Goal: Check status: Check status

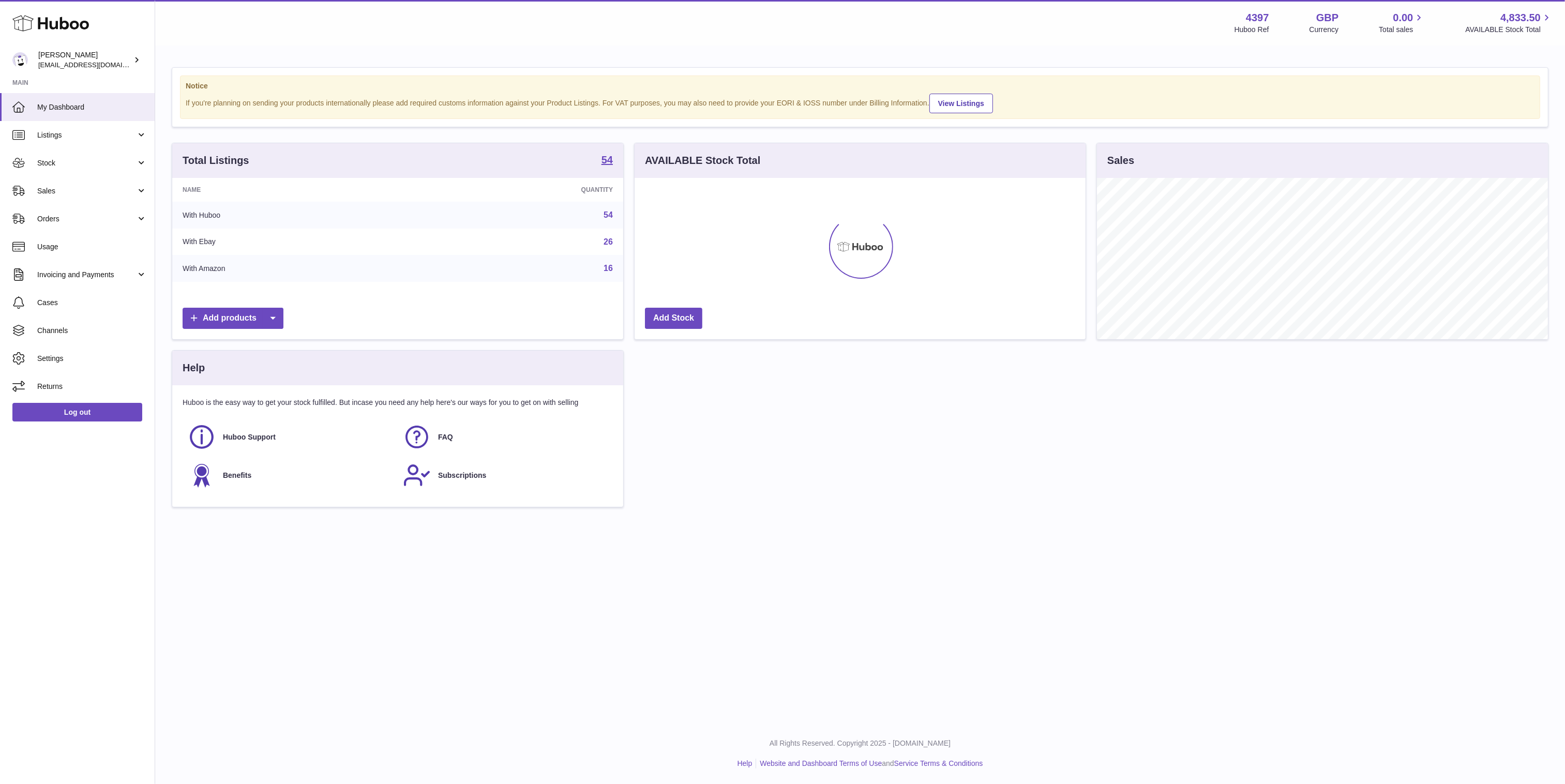
scroll to position [162, 451]
click at [64, 189] on span "Sales" at bounding box center [86, 191] width 99 height 10
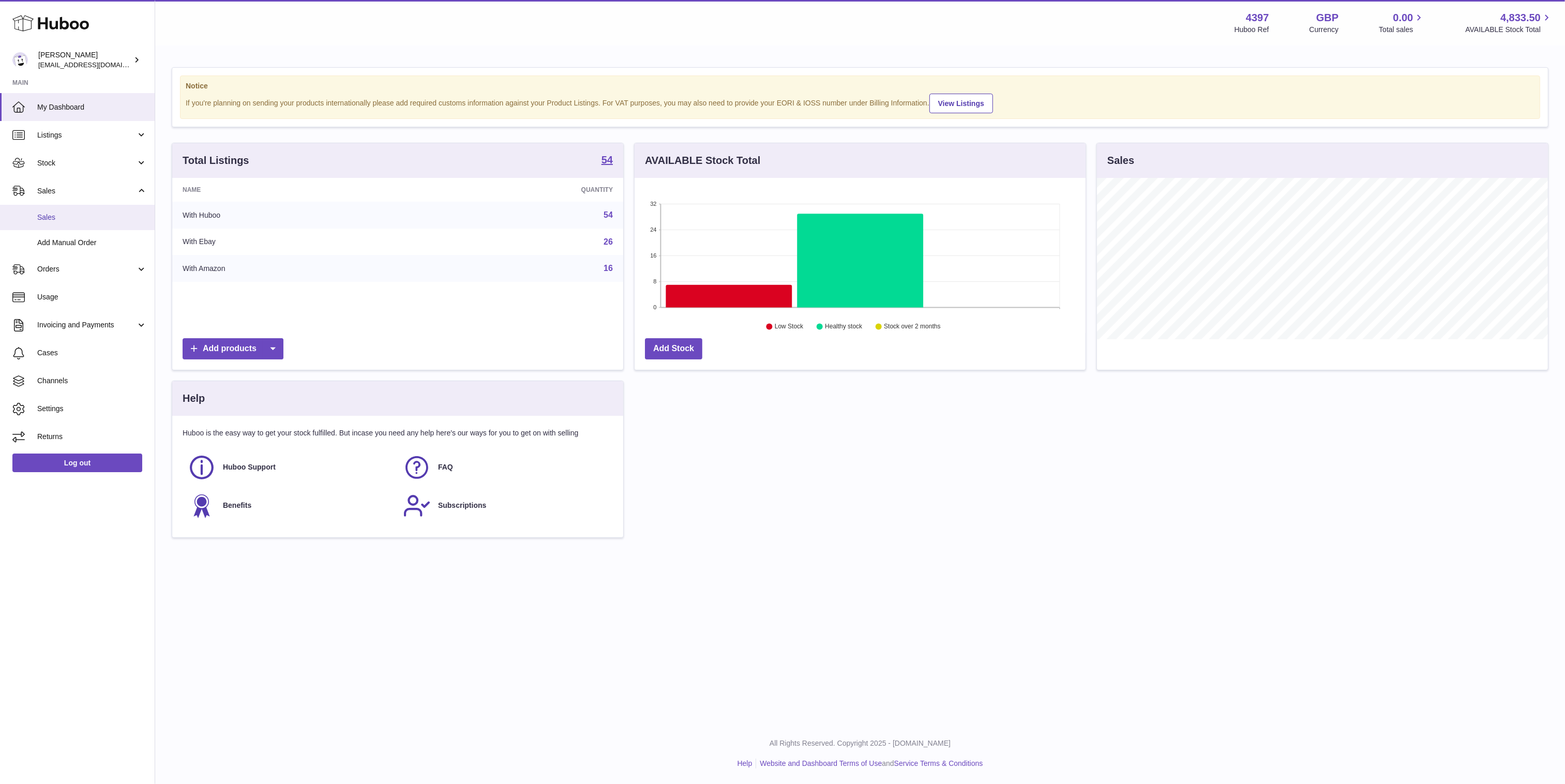
click at [73, 220] on span "Sales" at bounding box center [92, 217] width 109 height 10
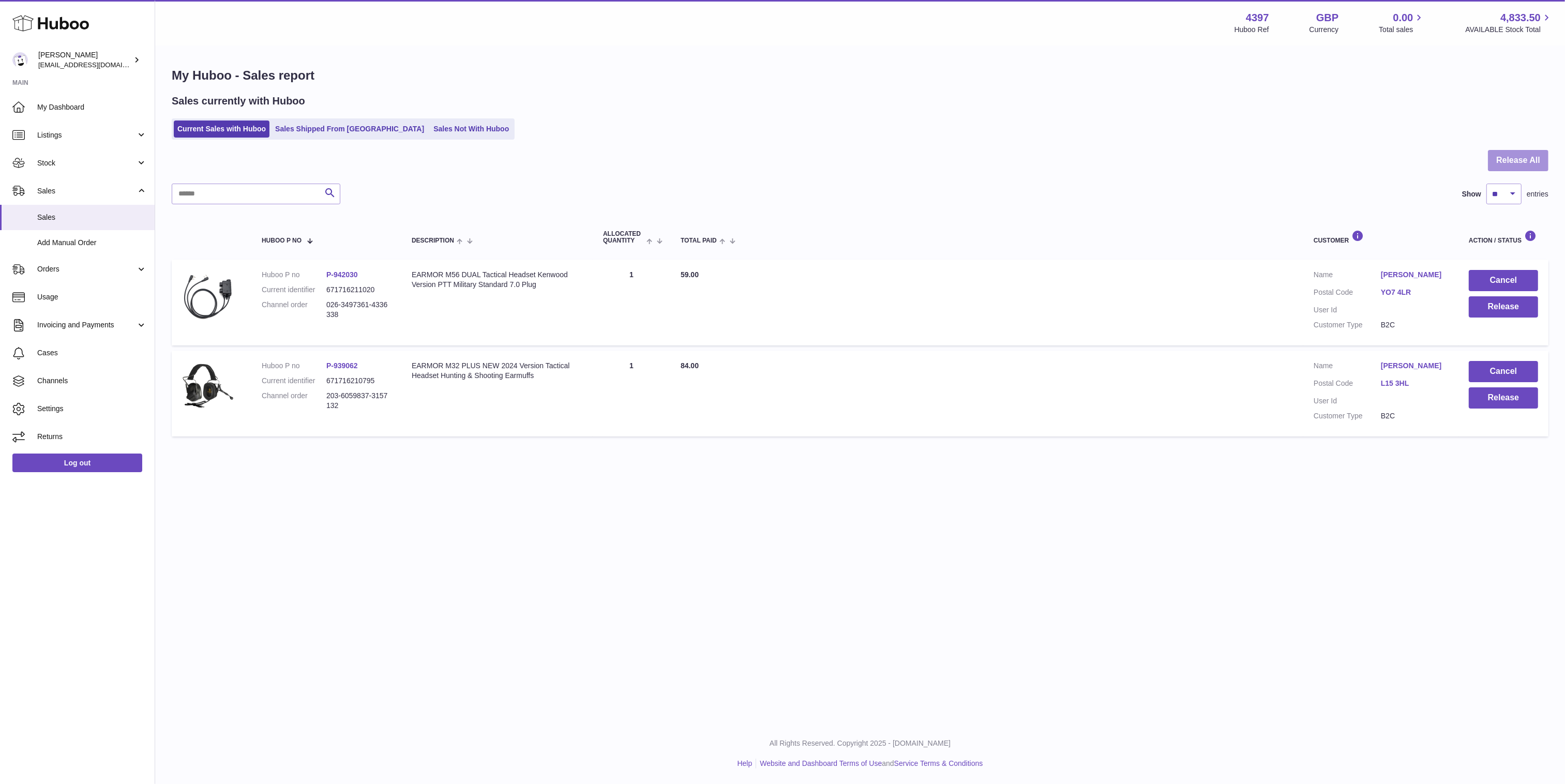
click at [1526, 161] on button "Release All" at bounding box center [1518, 160] width 61 height 21
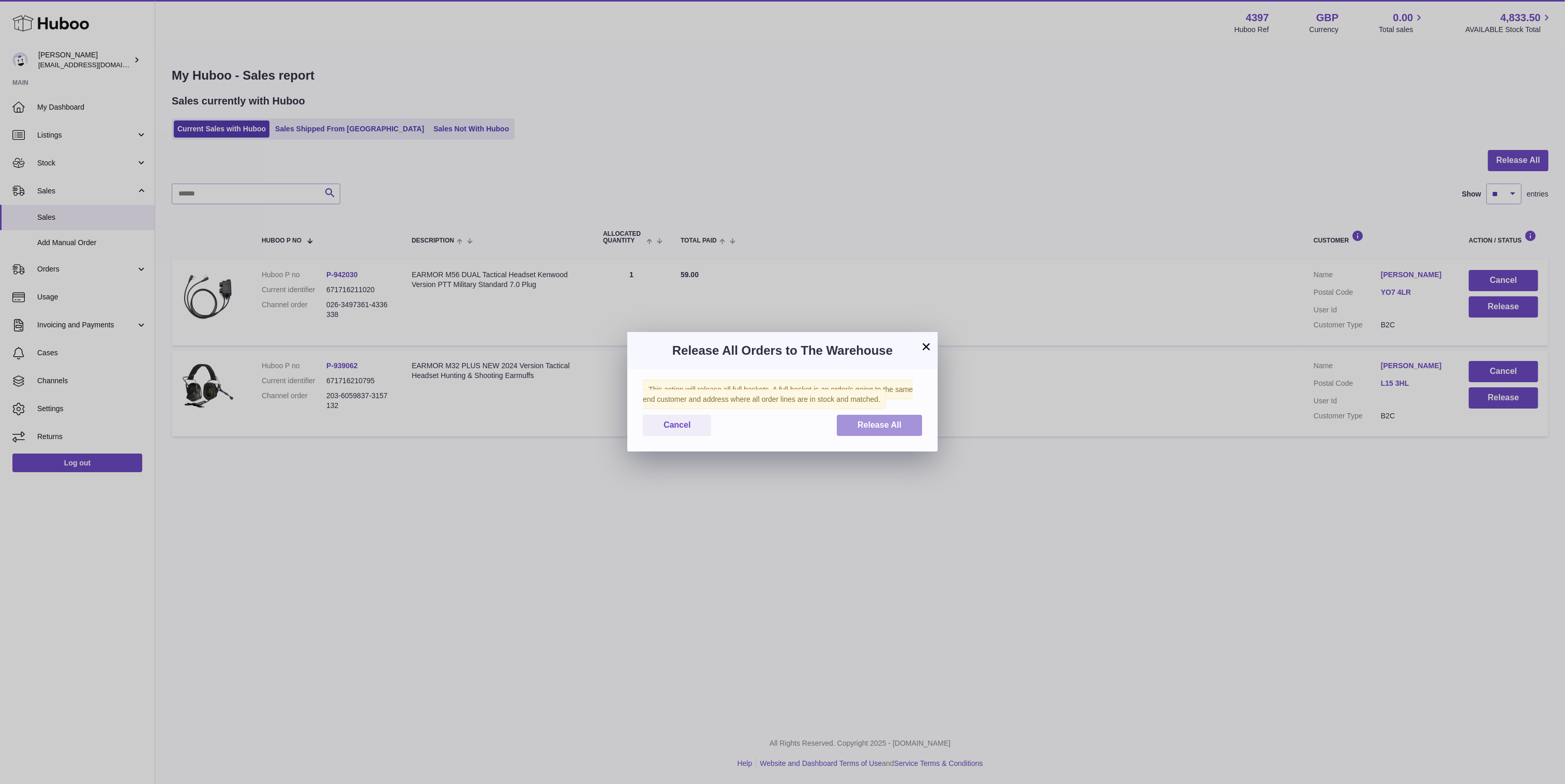
click at [884, 424] on span "Release All" at bounding box center [879, 424] width 44 height 9
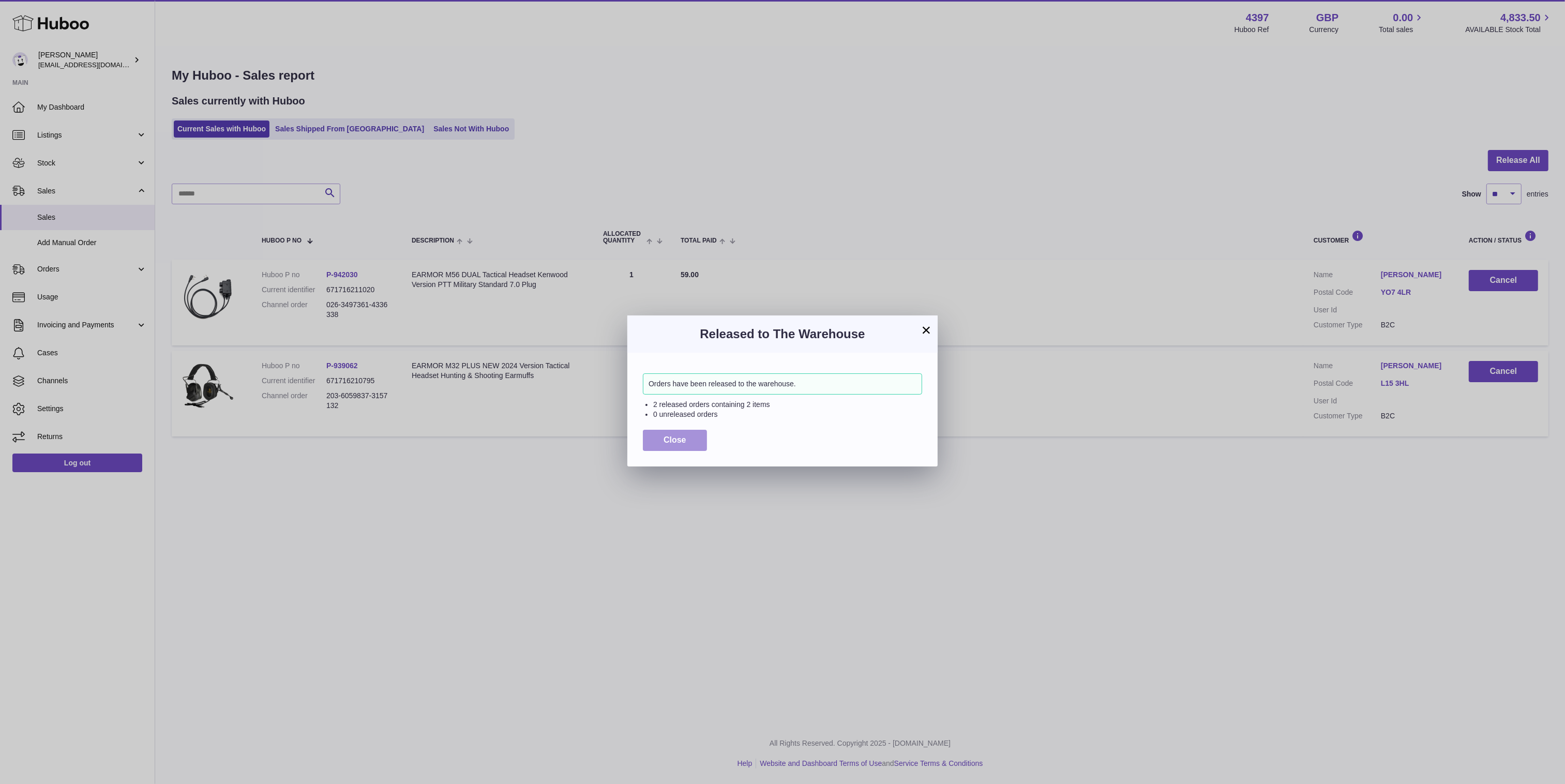
click at [648, 447] on button "Close" at bounding box center [675, 440] width 64 height 21
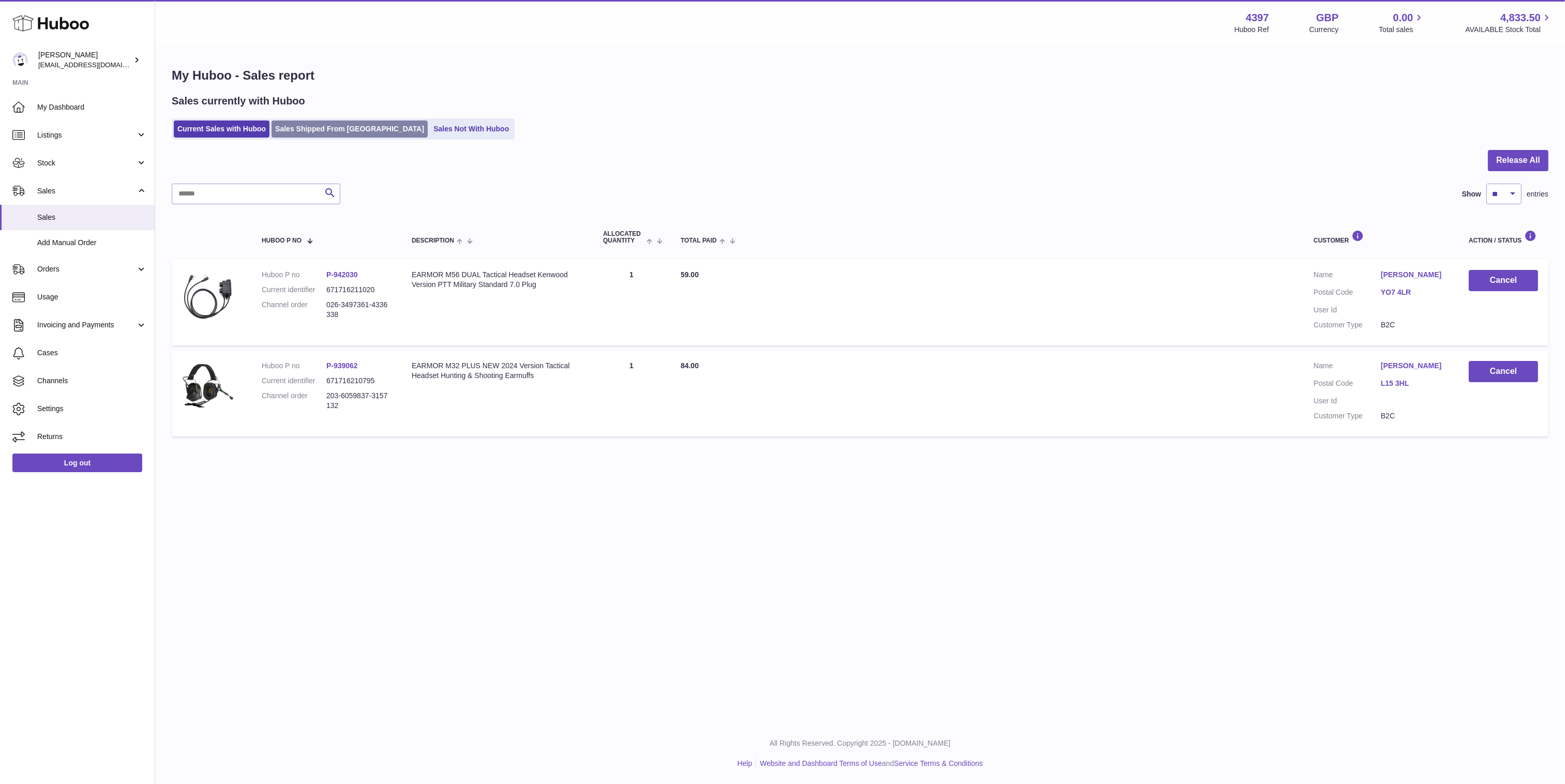
click at [313, 129] on link "Sales Shipped From Huboo" at bounding box center [349, 129] width 156 height 17
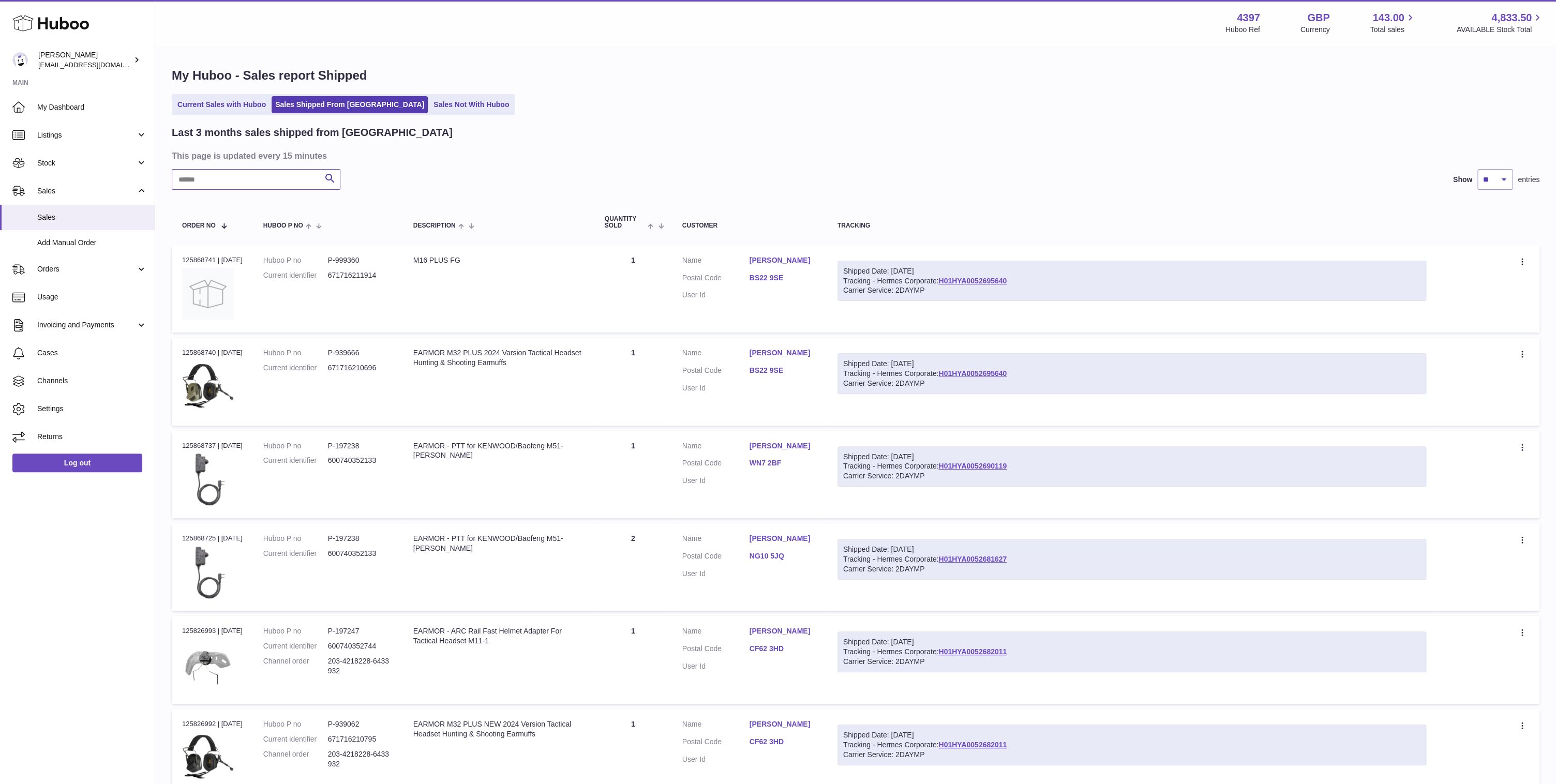
click at [266, 180] on input "text" at bounding box center [256, 179] width 169 height 21
paste input "**********"
type input "**********"
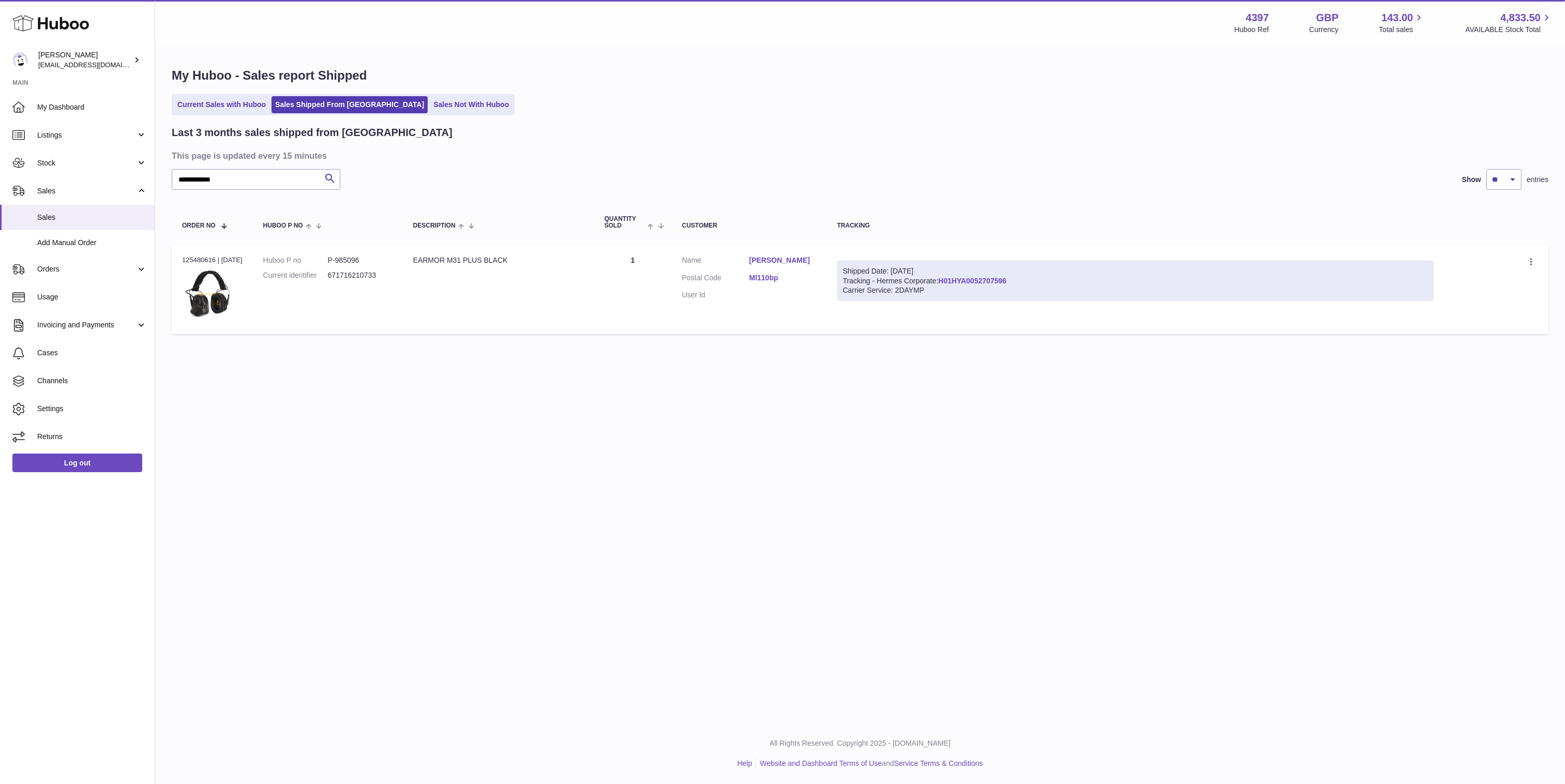
click at [984, 281] on link "H01HYA0052707596" at bounding box center [972, 281] width 68 height 9
click at [70, 438] on span "Returns" at bounding box center [92, 437] width 109 height 10
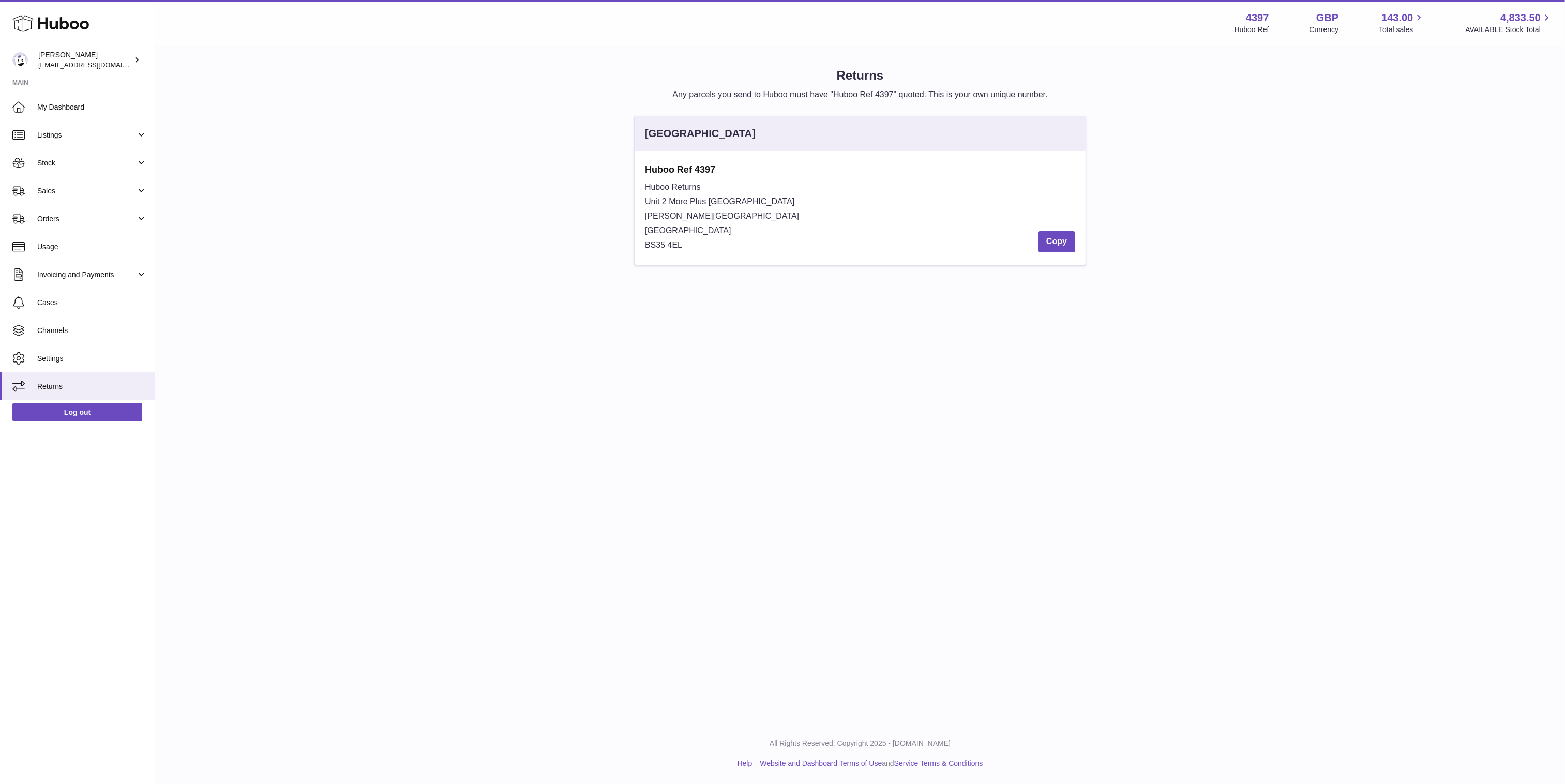
click at [682, 196] on div "Huboo Returns Unit 2 More Plus Central Park Hudson Ave Severn Beach BS35 4EL Co…" at bounding box center [860, 216] width 430 height 72
